Goal: Information Seeking & Learning: Learn about a topic

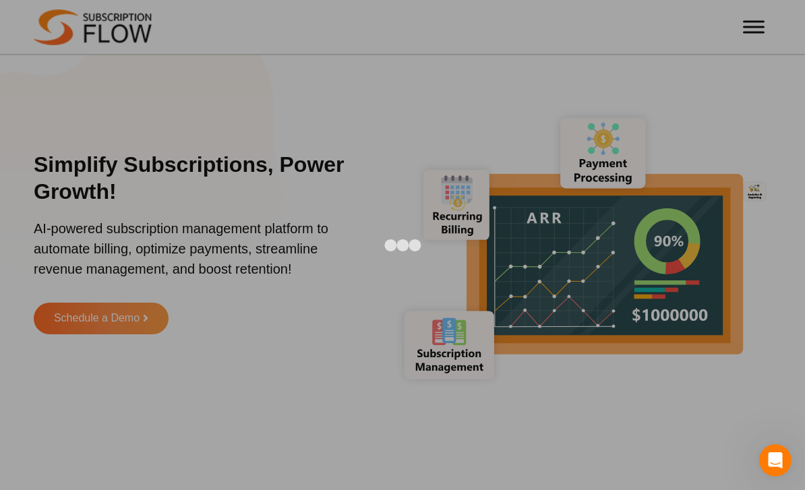
click at [791, 121] on div at bounding box center [402, 245] width 805 height 490
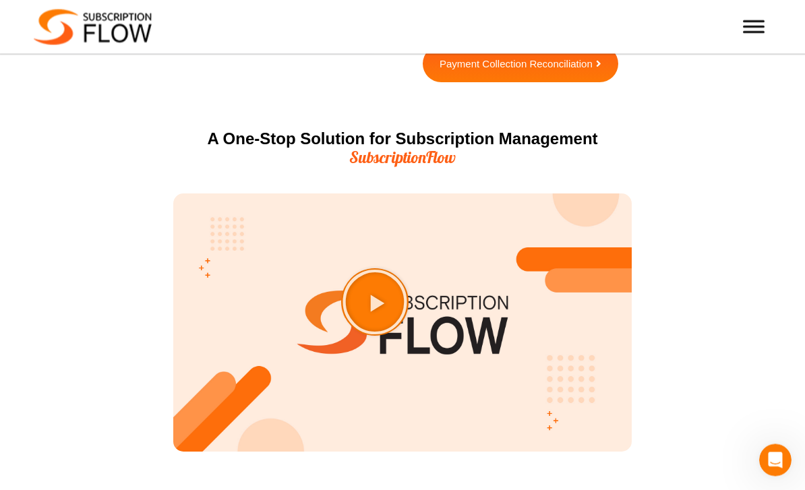
scroll to position [1558, 0]
click at [405, 330] on icon "Play Video about SubscriptionFlow-Video" at bounding box center [408, 335] width 69 height 69
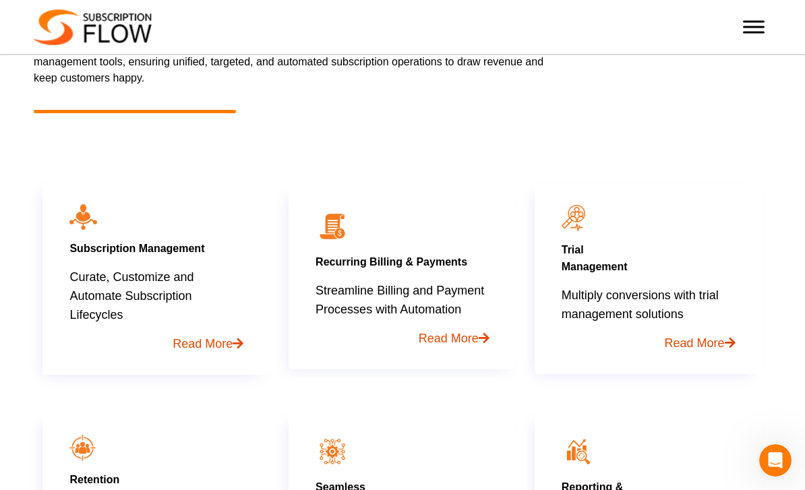
scroll to position [703, 0]
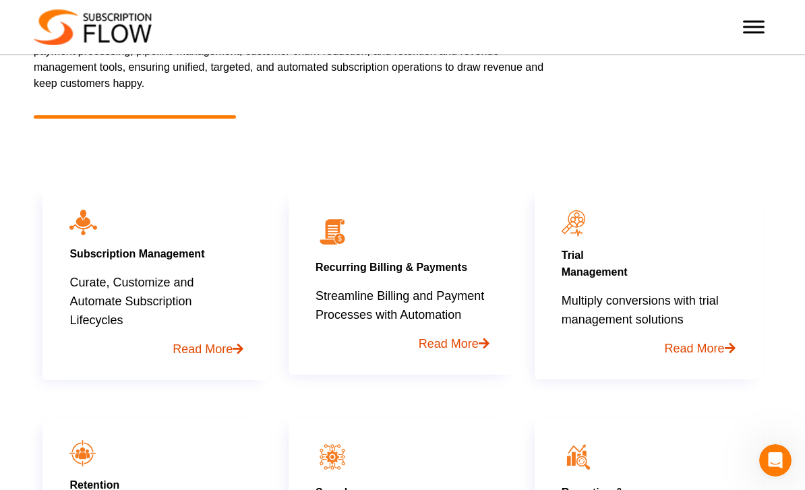
click at [744, 34] on div at bounding box center [753, 26] width 27 height 27
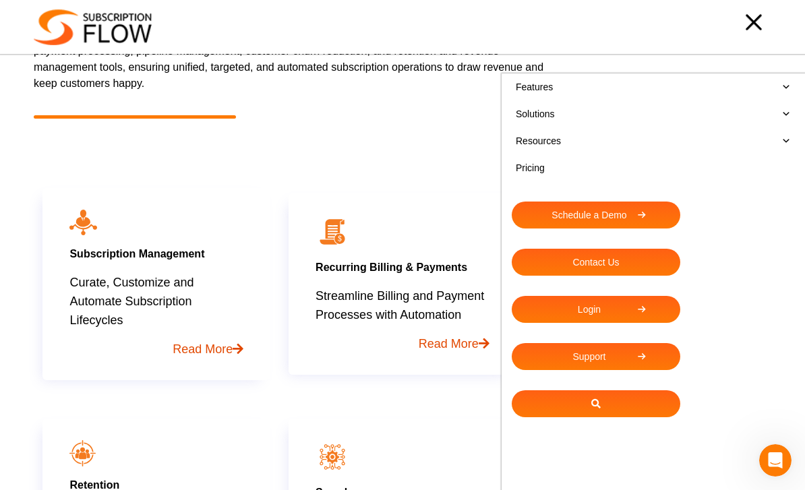
click at [541, 88] on link "Features" at bounding box center [653, 86] width 283 height 27
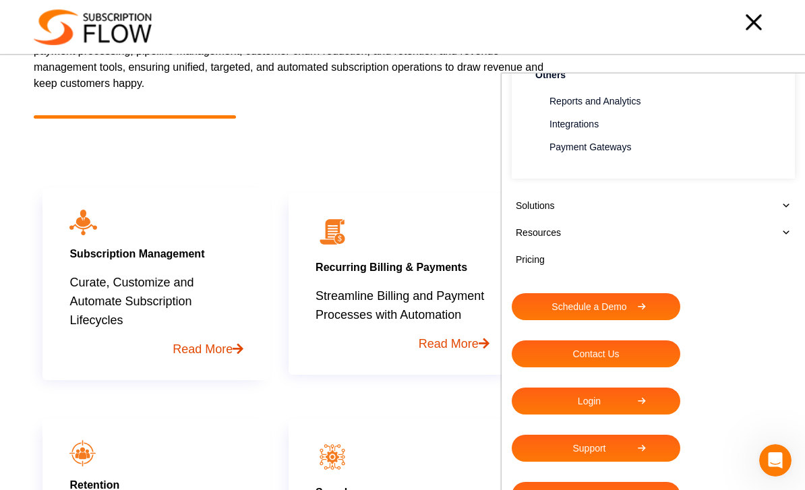
scroll to position [548, 0]
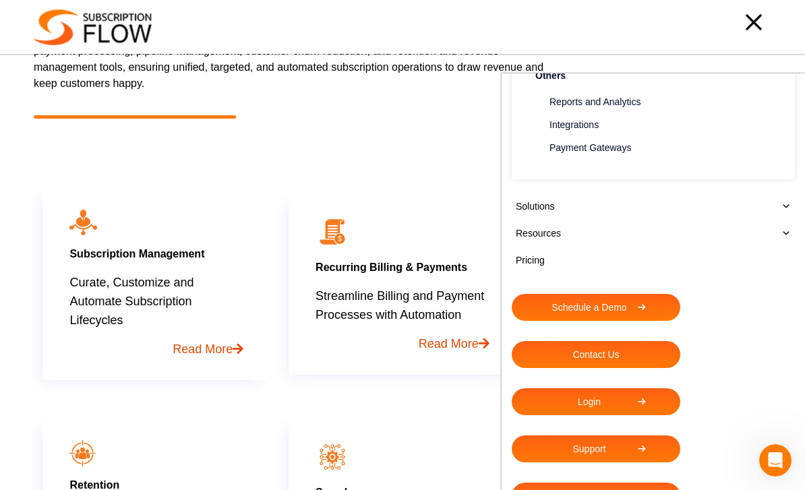
click at [531, 247] on link "Pricing" at bounding box center [653, 260] width 283 height 27
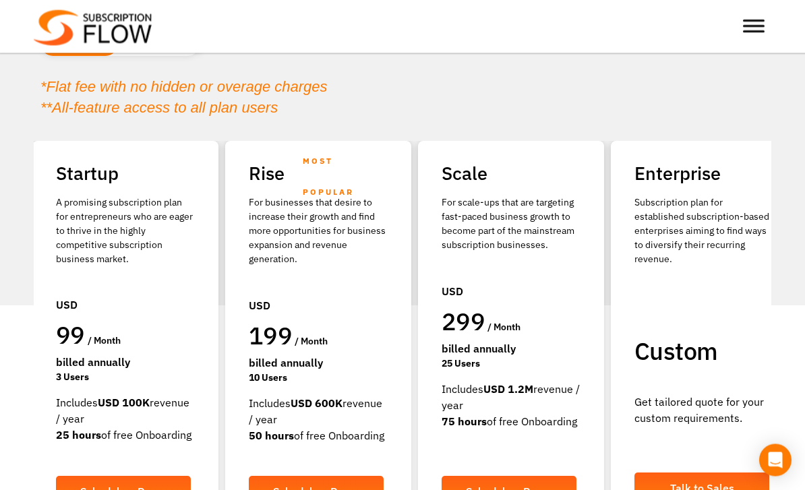
scroll to position [163, 0]
click at [119, 404] on strong "USD 100K" at bounding box center [124, 402] width 52 height 13
click at [129, 407] on strong "USD 100K" at bounding box center [124, 402] width 52 height 13
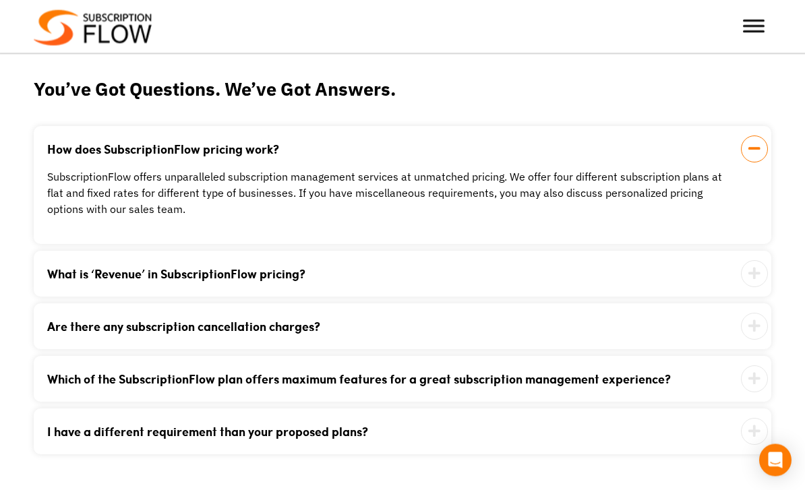
scroll to position [1337, 0]
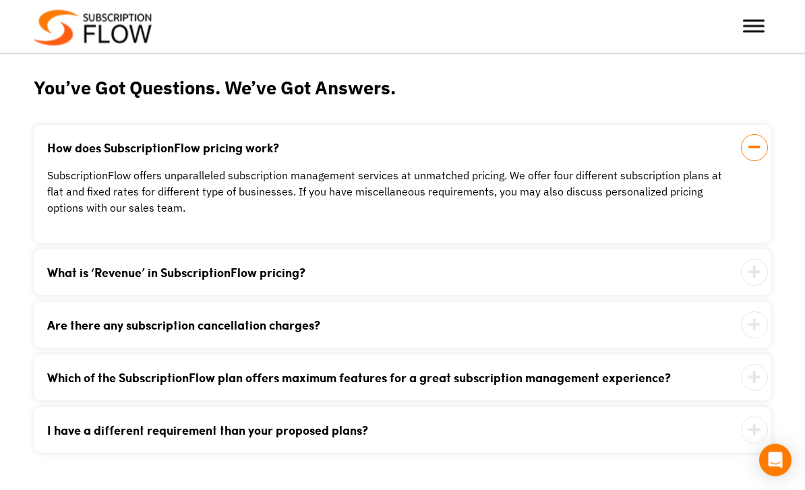
click at [74, 283] on div "What is ‘Revenue’ in SubscriptionFlow pricing? It is the amount of the total wo…" at bounding box center [403, 273] width 738 height 46
click at [76, 271] on link "What is ‘Revenue’ in SubscriptionFlow pricing?" at bounding box center [385, 273] width 677 height 12
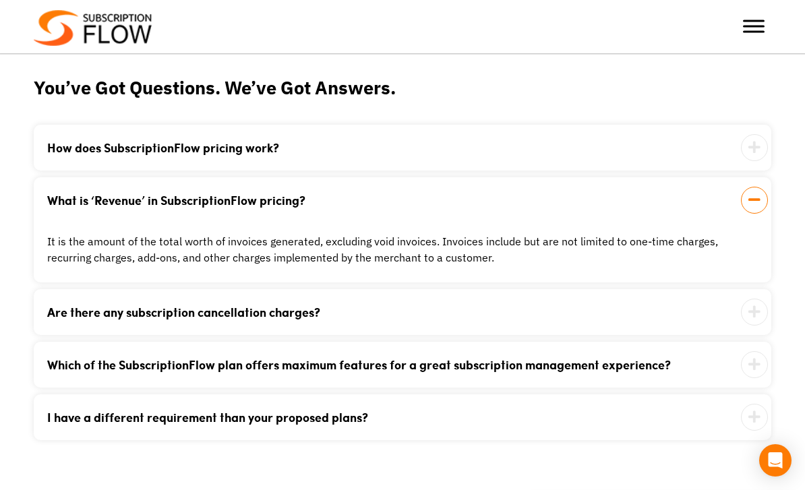
click at [87, 314] on link "Are there any subscription cancellation charges?" at bounding box center [385, 312] width 677 height 12
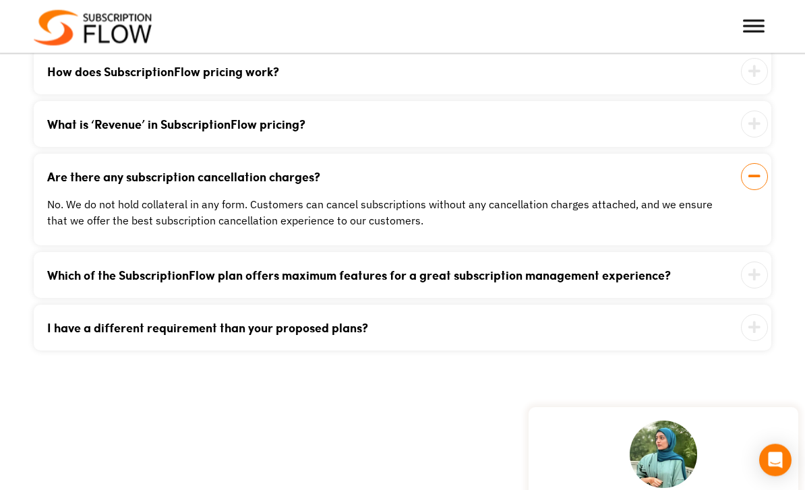
scroll to position [1420, 0]
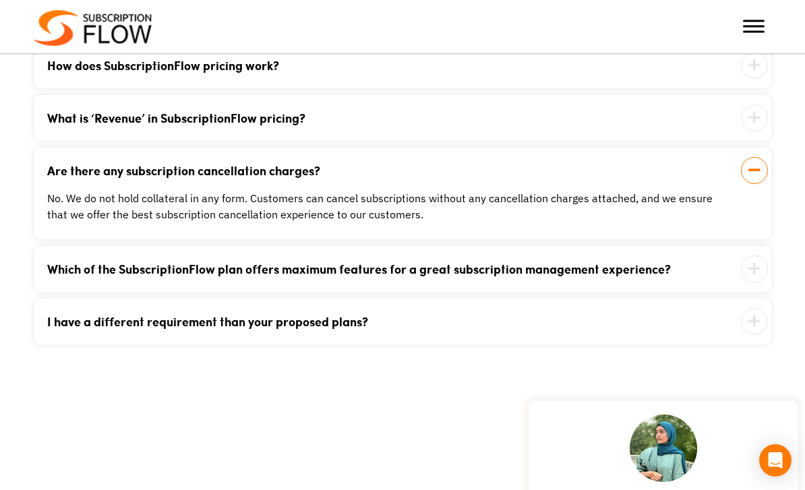
click at [85, 272] on link "Which of the SubscriptionFlow plan offers maximum features for a great subscrip…" at bounding box center [385, 269] width 677 height 12
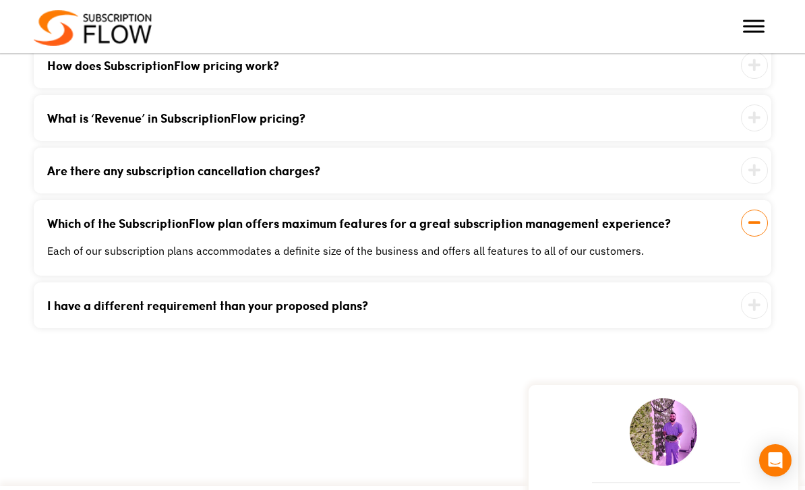
click at [88, 310] on link "I have a different requirement than your proposed plans?" at bounding box center [385, 305] width 677 height 12
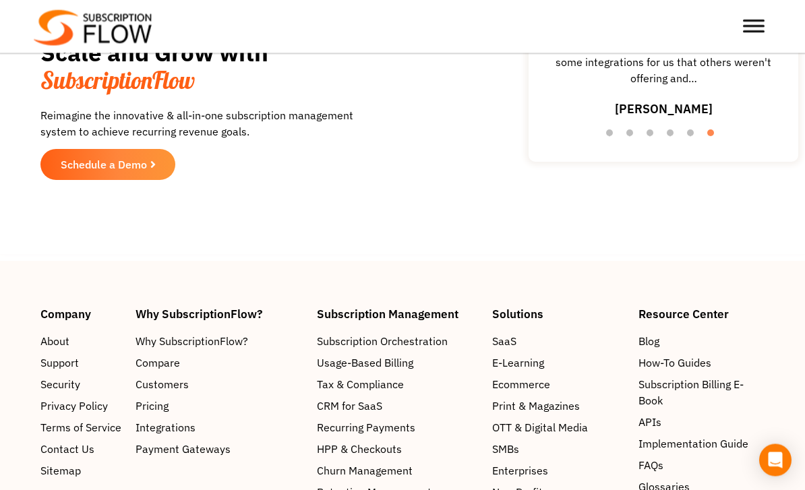
scroll to position [1974, 0]
click at [165, 349] on span "Why SubscriptionFlow?" at bounding box center [194, 341] width 113 height 16
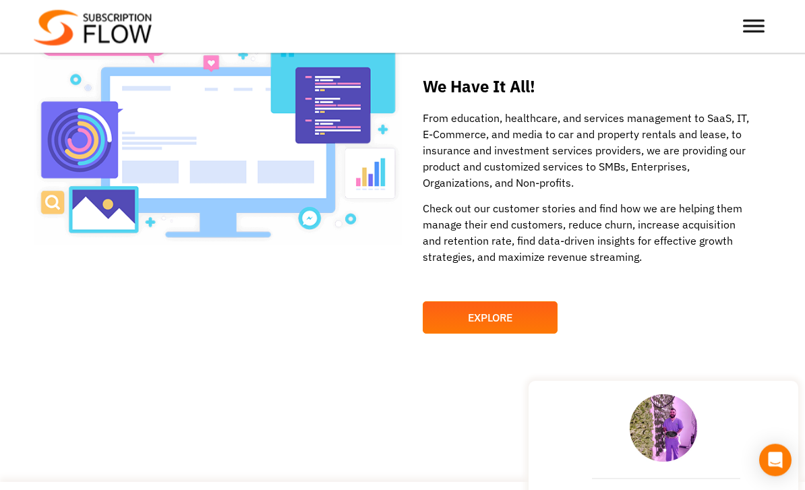
scroll to position [1752, 0]
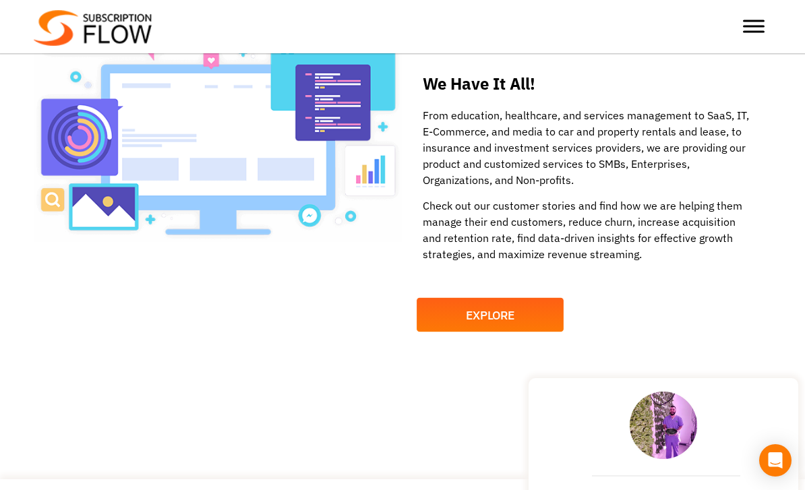
click at [466, 314] on span "EXPLORE" at bounding box center [490, 315] width 49 height 12
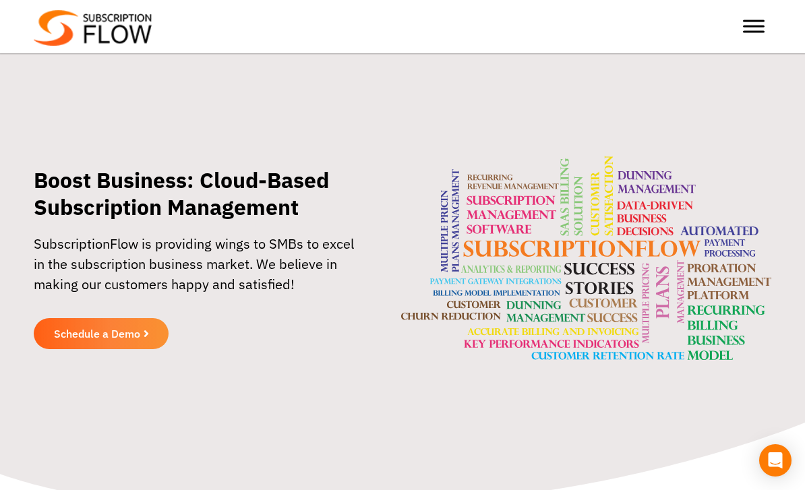
click at [753, 22] on span "Toggle Menu" at bounding box center [754, 21] width 22 height 2
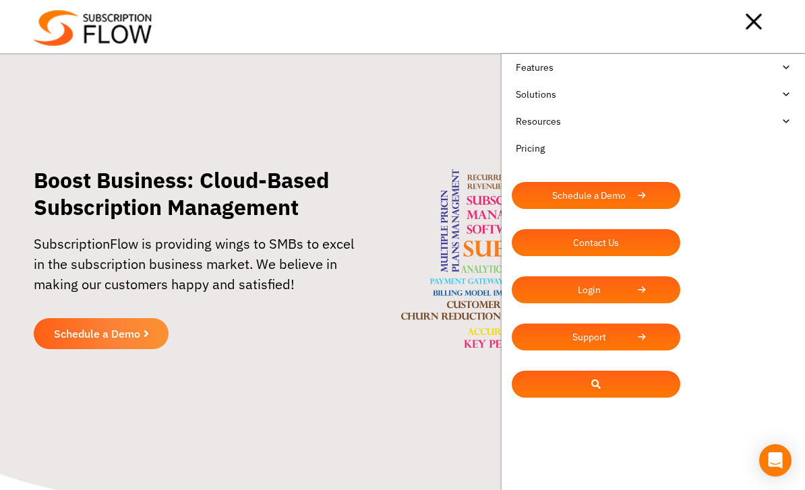
click at [537, 93] on link "Solutions" at bounding box center [653, 94] width 283 height 27
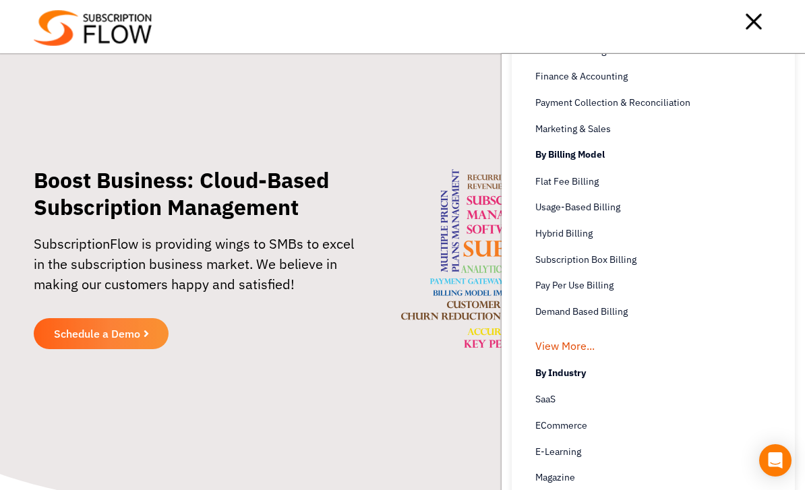
scroll to position [111, 0]
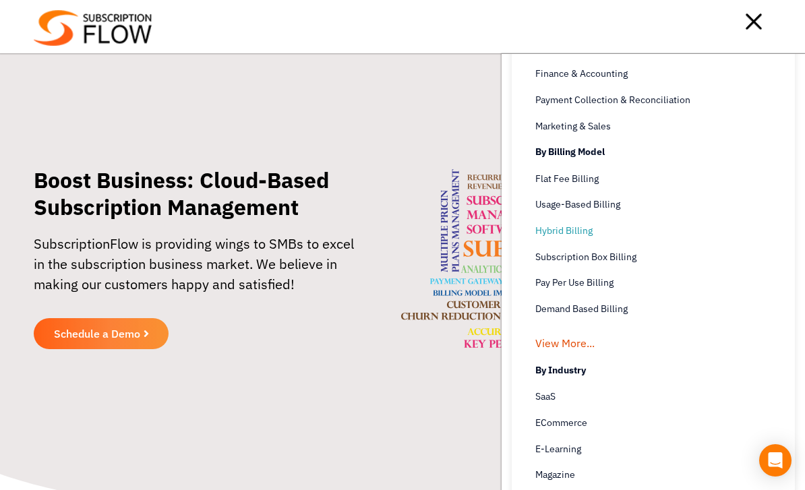
click at [564, 228] on span "Hybrid Billing" at bounding box center [563, 231] width 57 height 14
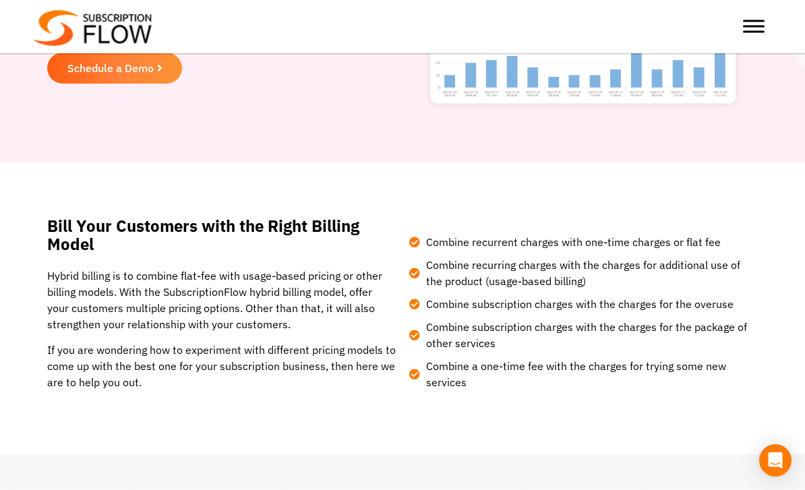
scroll to position [215, 0]
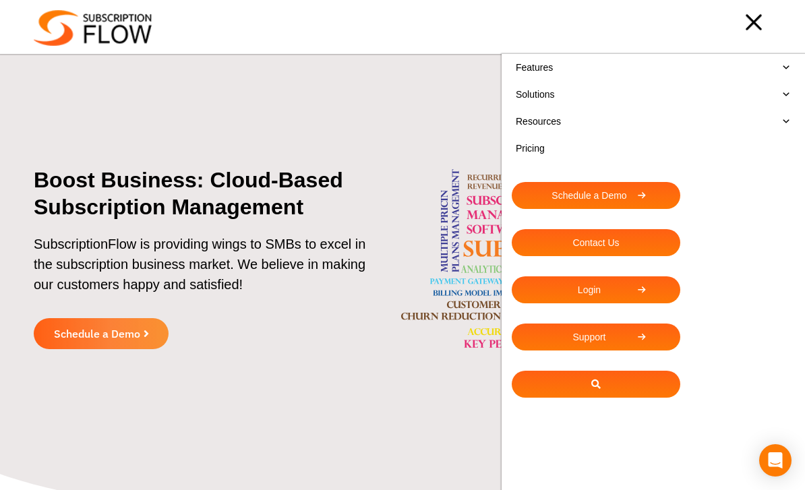
click at [771, 17] on div at bounding box center [462, 22] width 620 height 27
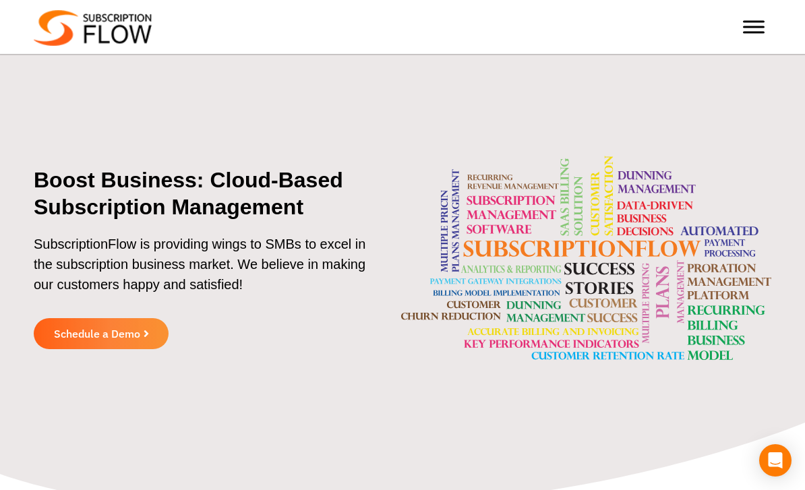
click at [763, 23] on span "Toggle Menu" at bounding box center [754, 26] width 22 height 13
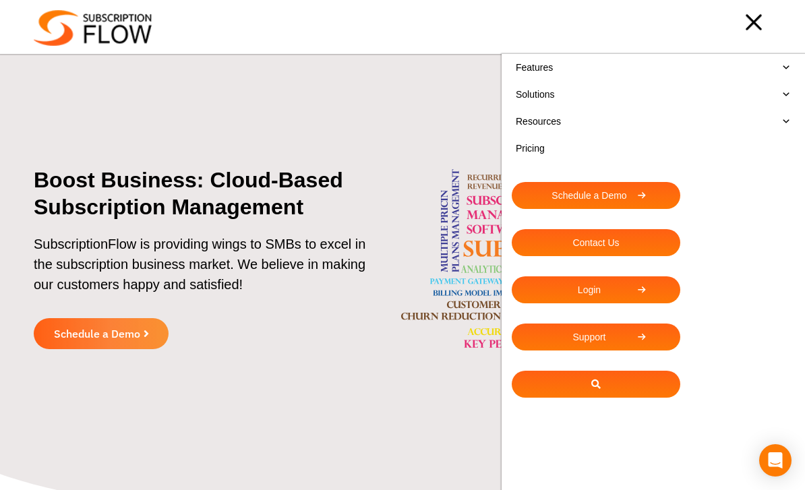
click at [534, 105] on link "Solutions" at bounding box center [653, 94] width 283 height 27
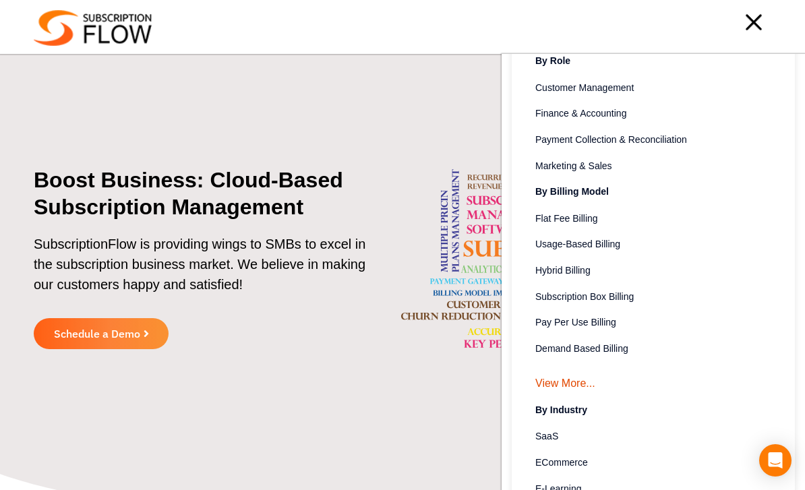
scroll to position [72, 0]
click at [610, 298] on span "Subscription Box Billing" at bounding box center [584, 296] width 98 height 14
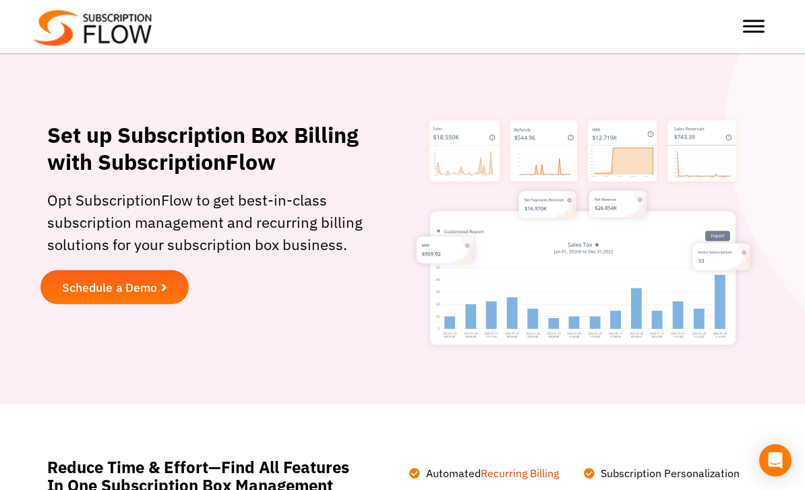
click at [117, 278] on link "Schedule a Demo" at bounding box center [114, 287] width 148 height 34
